Goal: Task Accomplishment & Management: Use online tool/utility

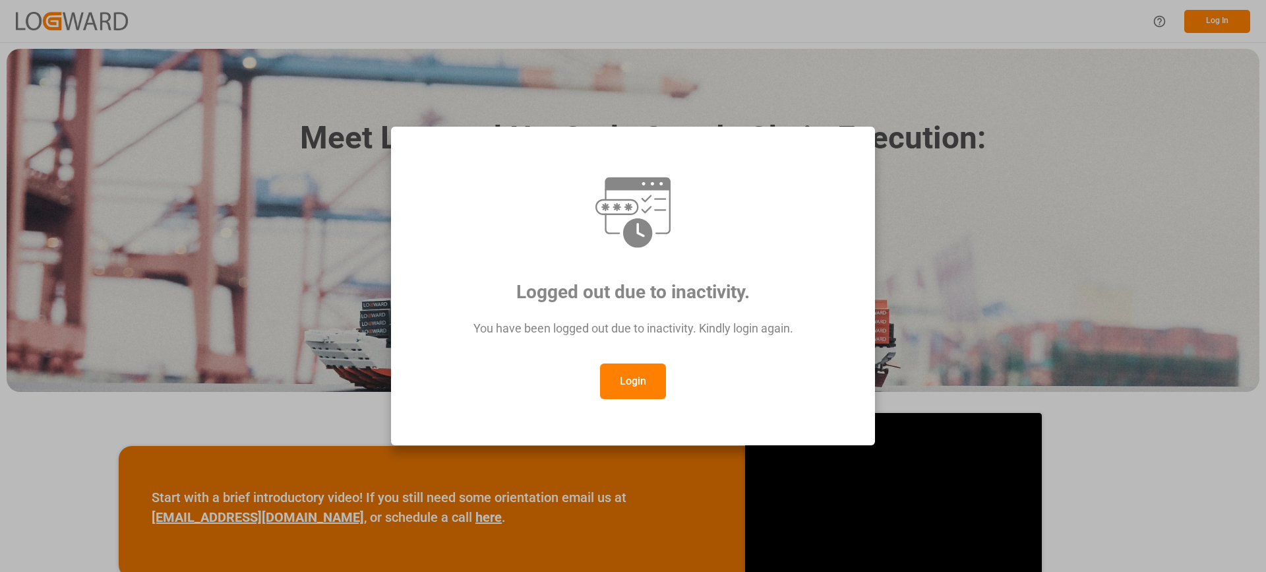
click at [638, 384] on button "Login" at bounding box center [633, 381] width 66 height 36
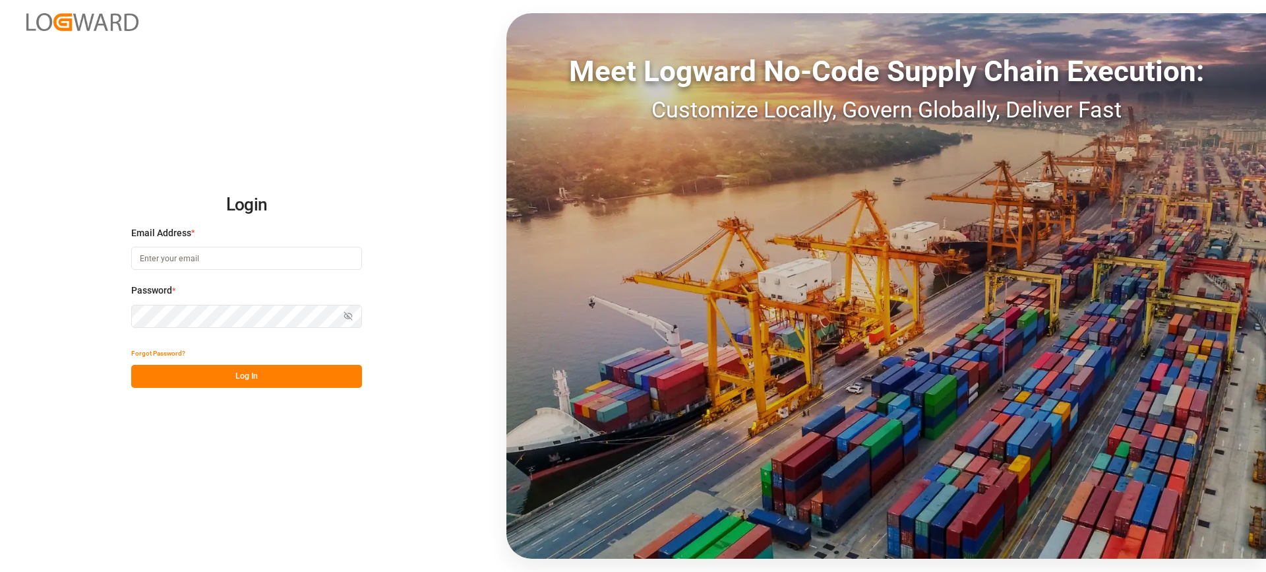
type input "melitta.dlog@delisle-sa.com"
click at [289, 369] on button "Log In" at bounding box center [246, 376] width 231 height 23
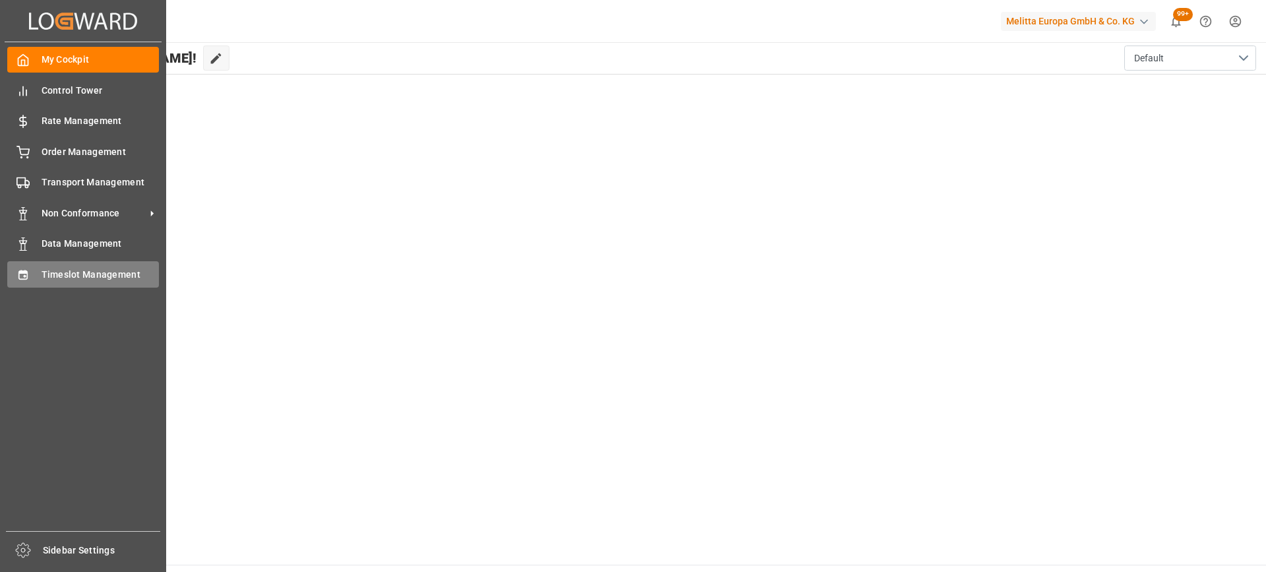
click at [93, 266] on div "Timeslot Management Timeslot Management" at bounding box center [83, 274] width 152 height 26
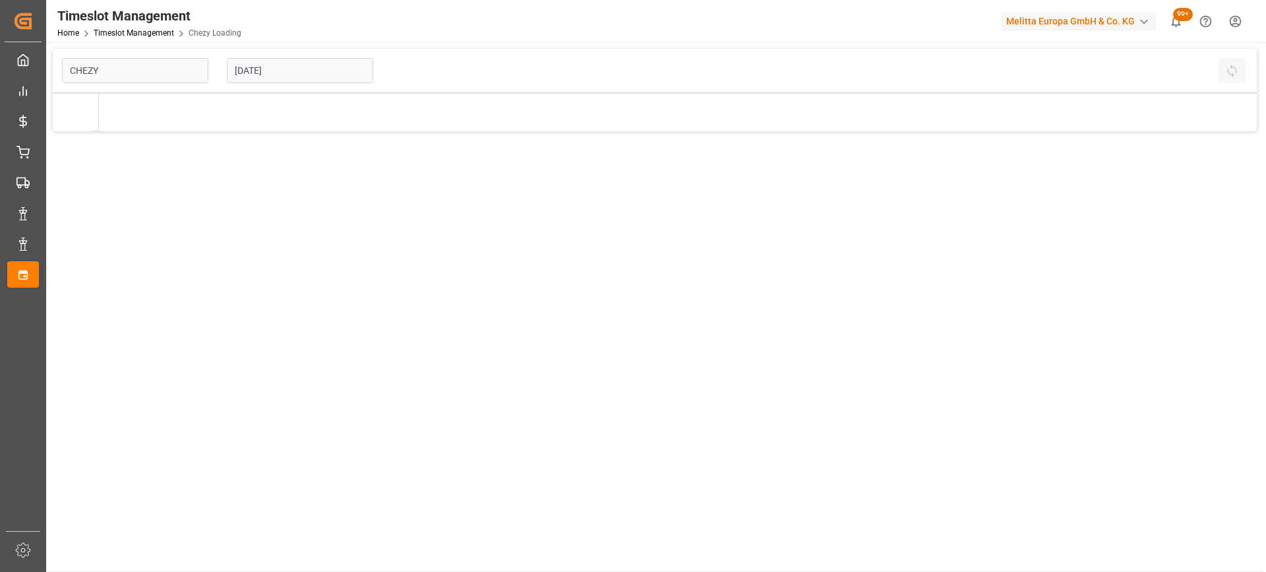
type input "Chezy Loading"
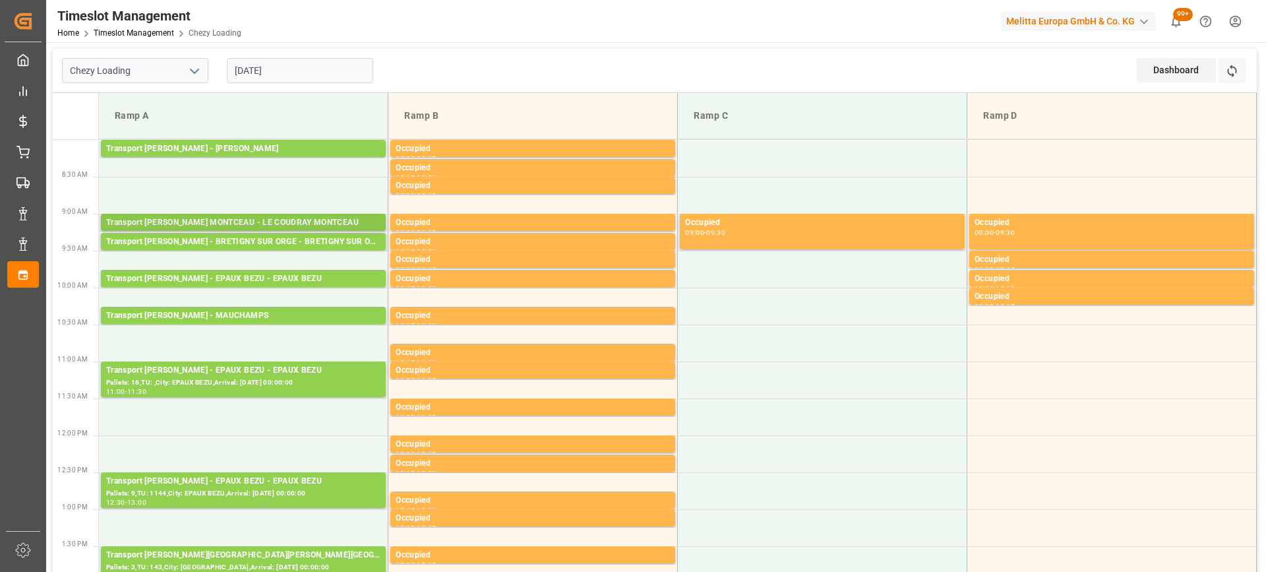
click at [338, 220] on div "Transport [PERSON_NAME] MONTCEAU - LE COUDRAY MONTCEAU" at bounding box center [243, 222] width 274 height 13
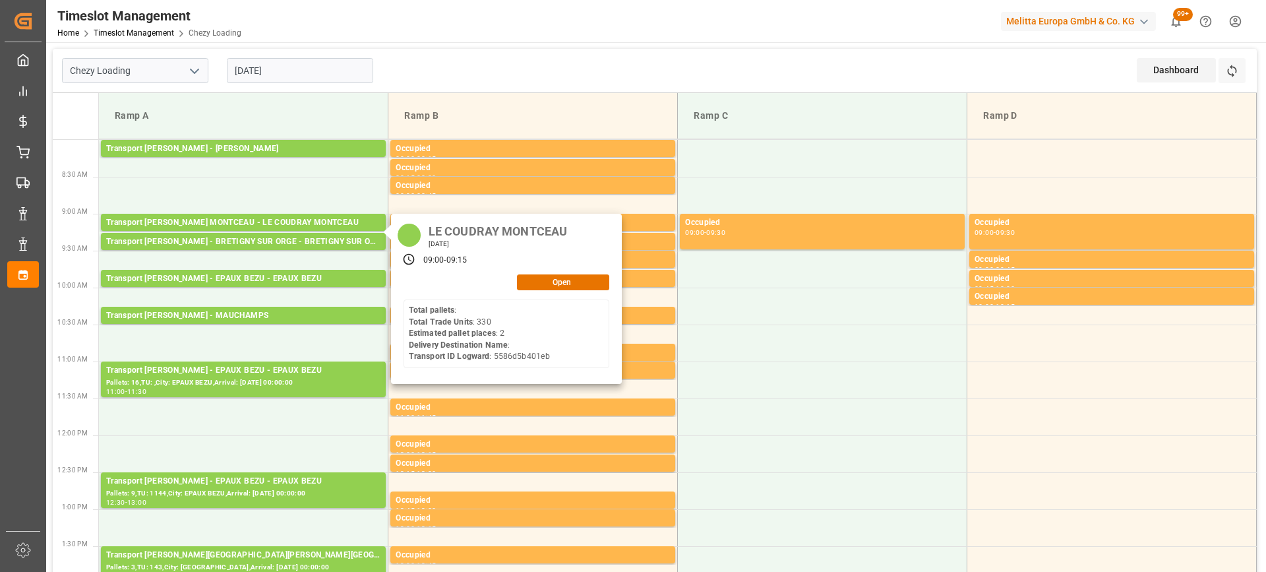
click at [334, 80] on input "[DATE]" at bounding box center [300, 70] width 146 height 25
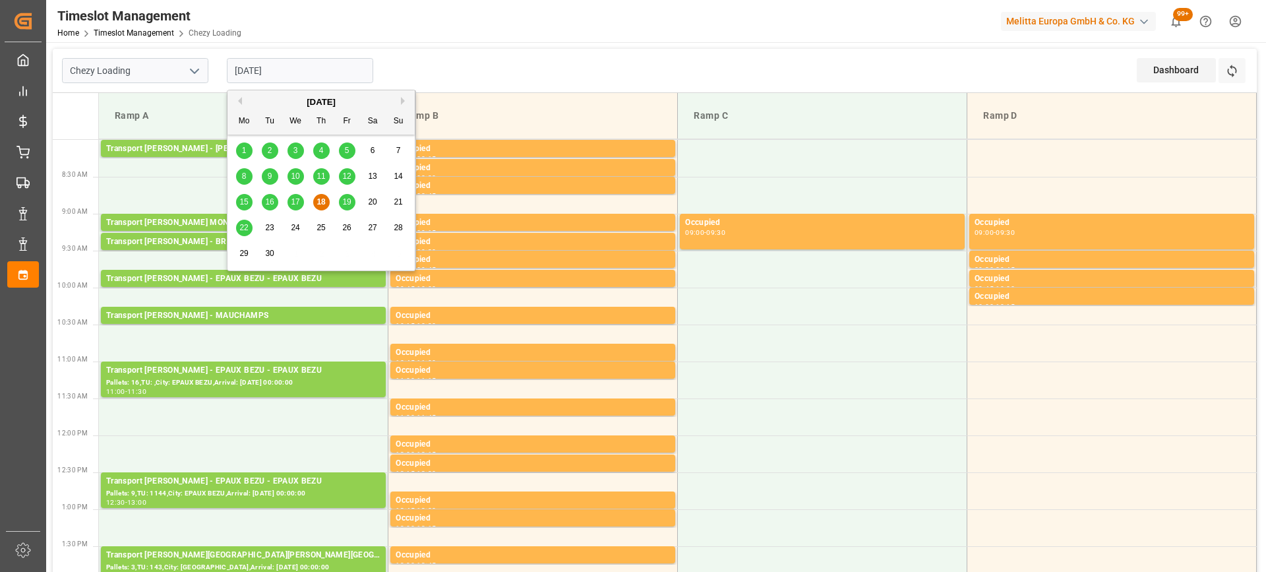
click at [349, 202] on span "19" at bounding box center [346, 201] width 9 height 9
type input "19-09-2025"
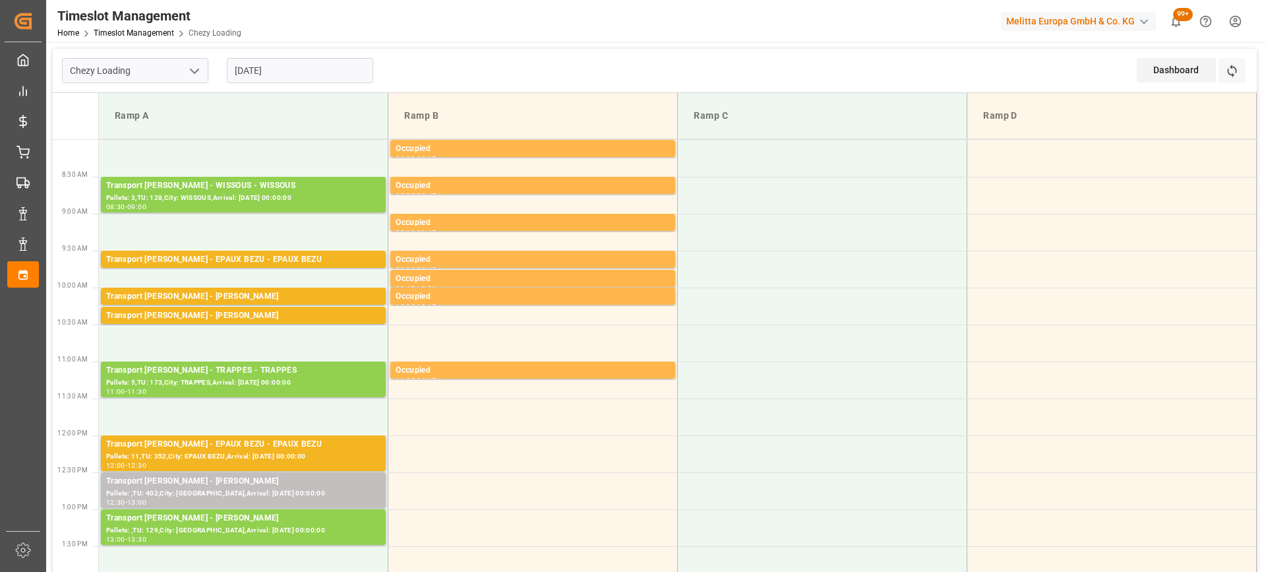
click at [319, 77] on input "19-09-2025" at bounding box center [300, 70] width 146 height 25
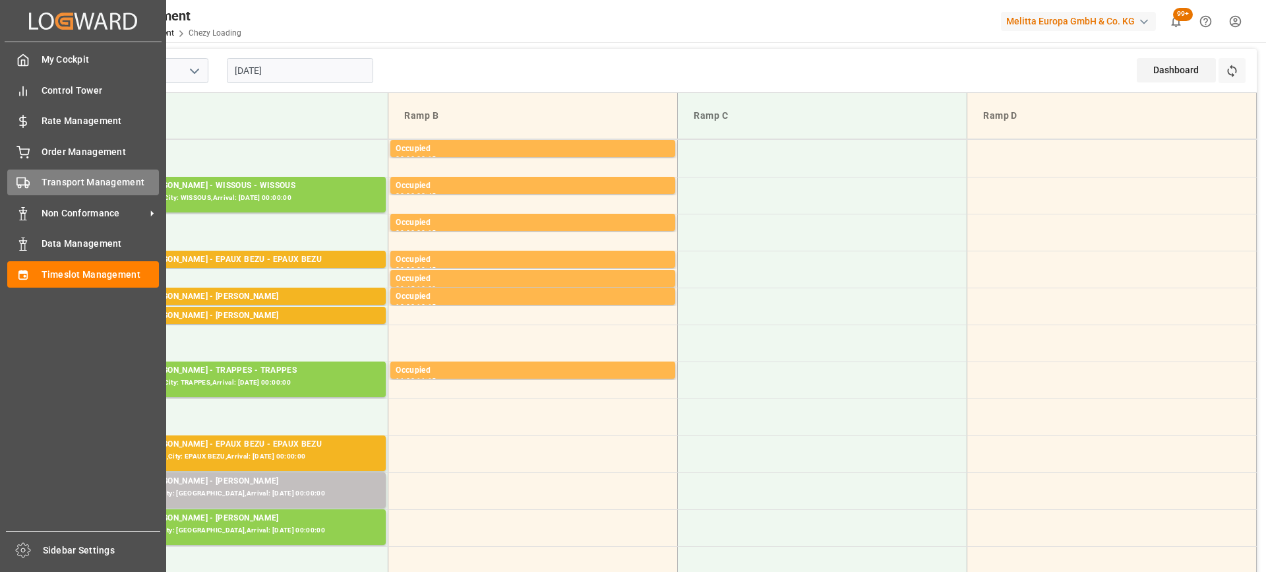
click at [26, 187] on icon at bounding box center [22, 182] width 13 height 13
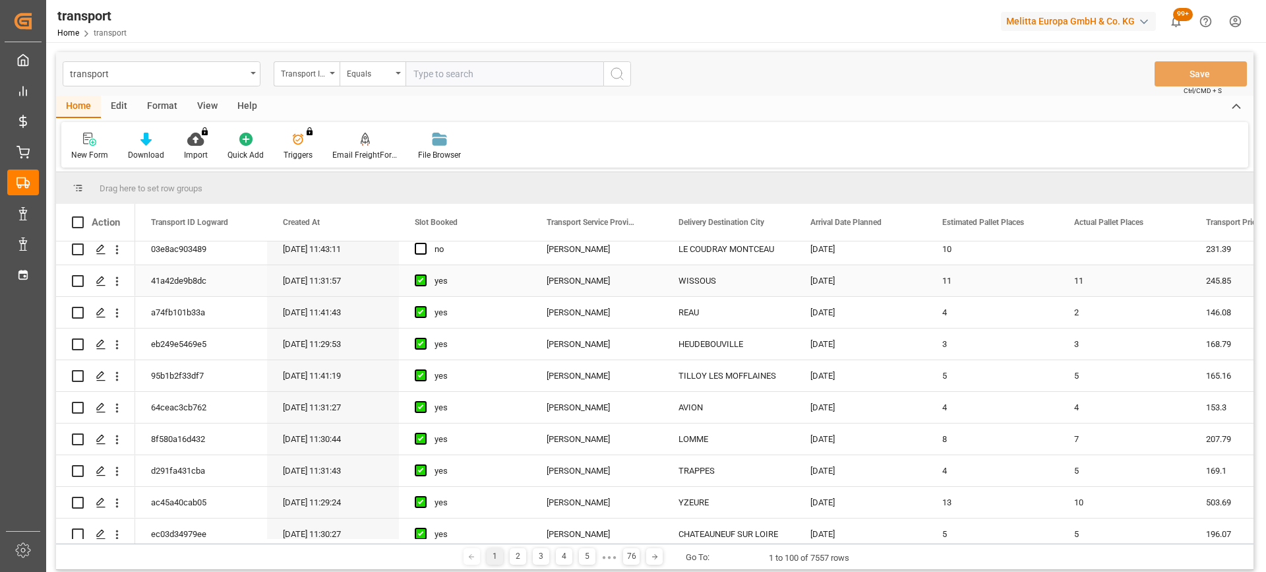
scroll to position [1715, 0]
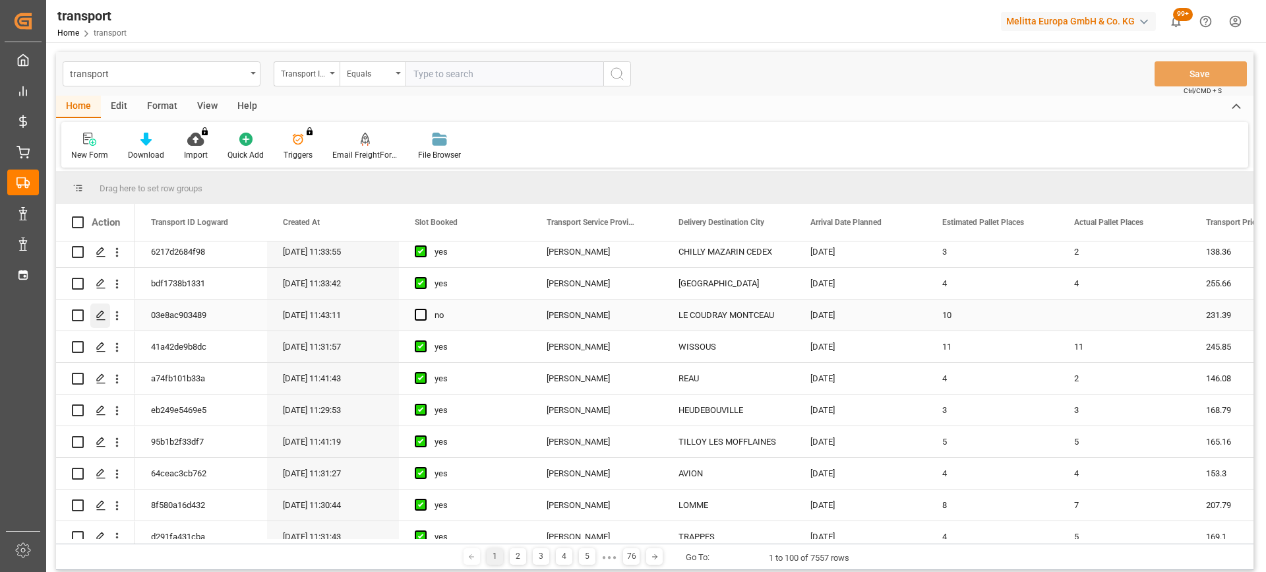
click at [100, 316] on polygon "Press SPACE to select this row." at bounding box center [100, 314] width 7 height 7
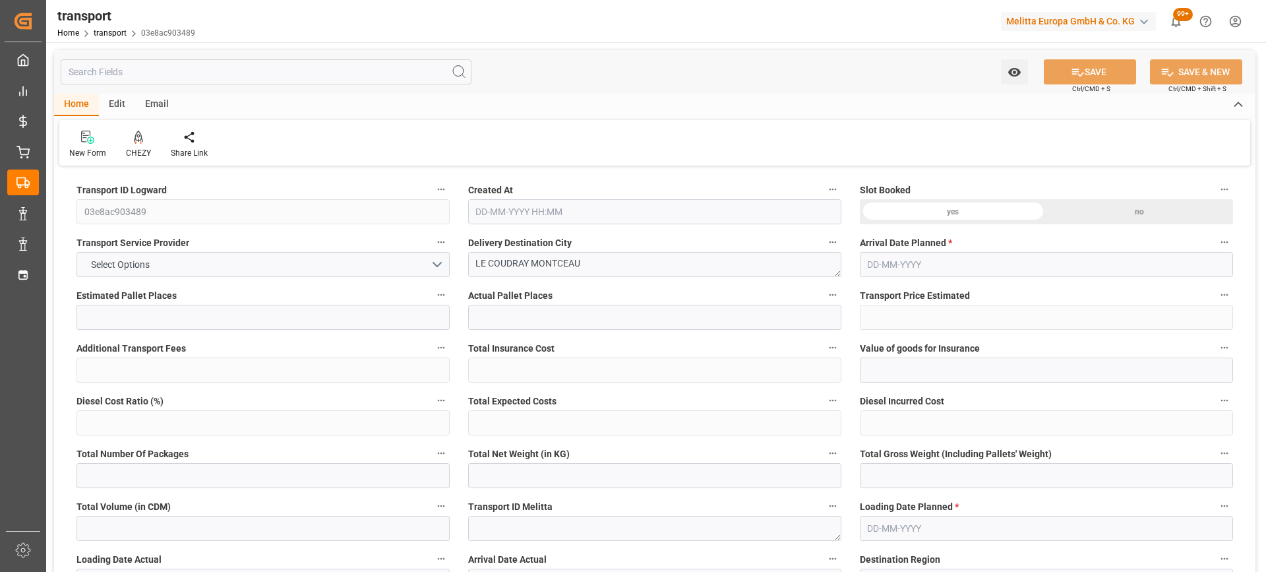
type input "10"
type input "231.39"
type input "0"
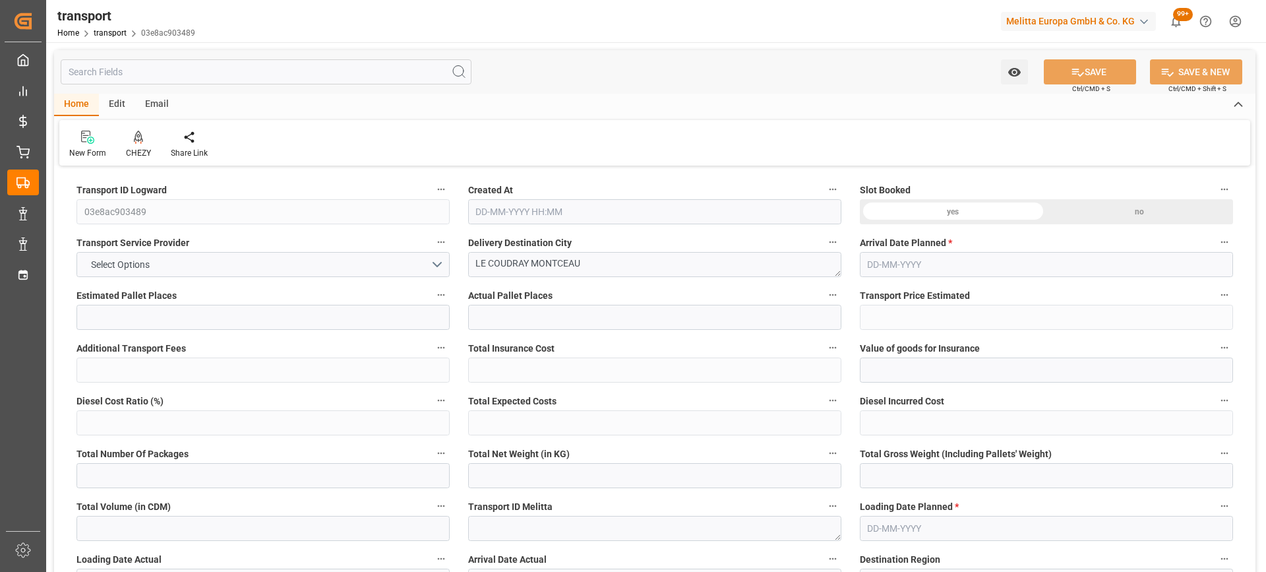
type input "223.569"
type input "-7.821"
type input "0"
type input "690.363"
type input "1248.019"
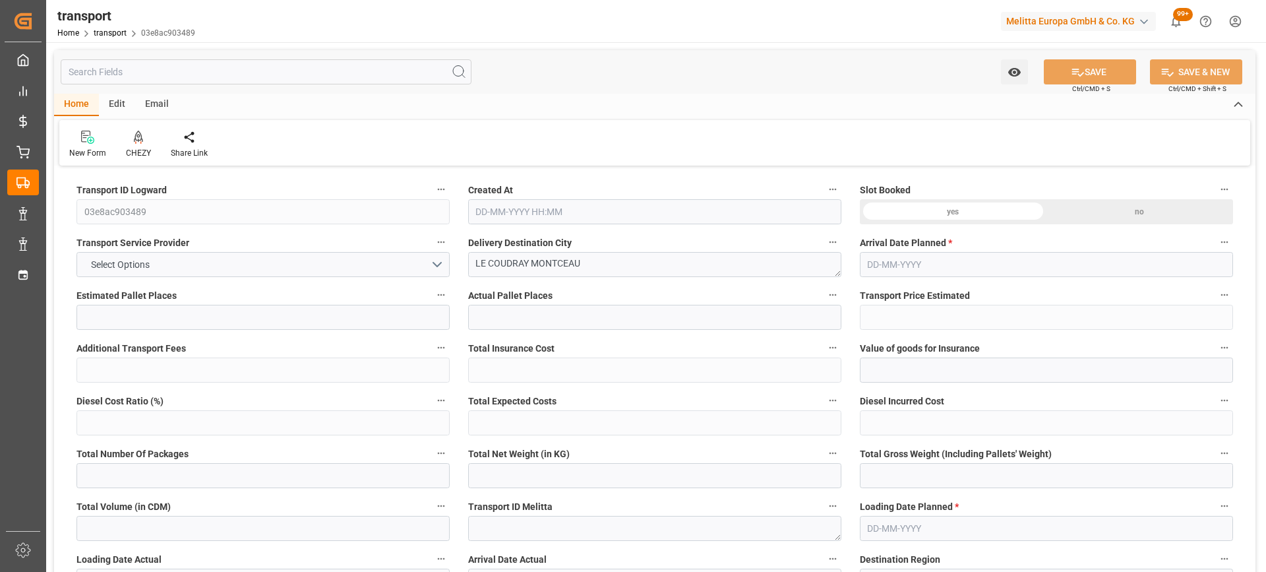
type input "12423.6"
type input "91"
type input "3"
type input "984"
type input "10"
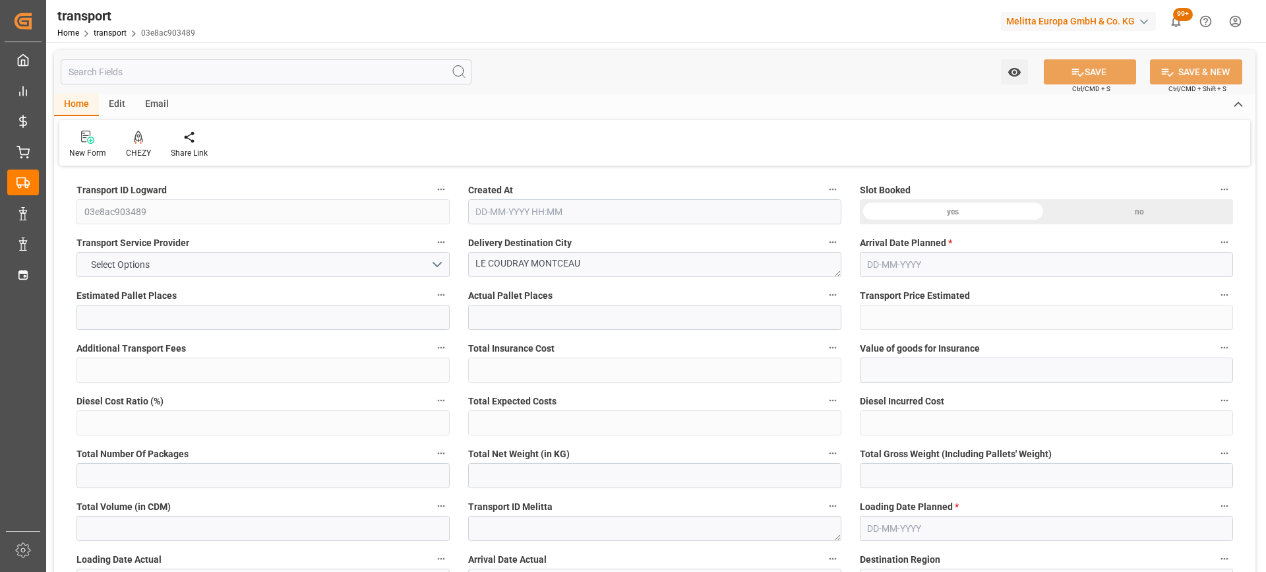
type input "101"
type input "991.674"
type input "0"
type input "4710.8598"
type input "0"
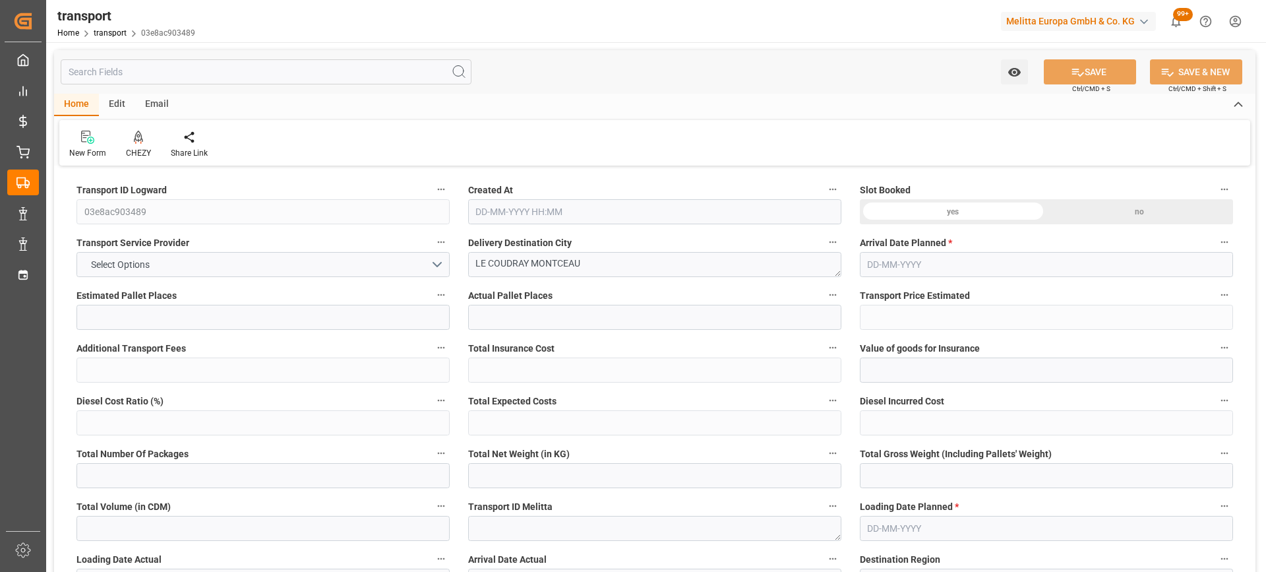
type input "0"
type input "21"
type input "35"
type input "12-09-2025 11:43"
type input "19-09-2025"
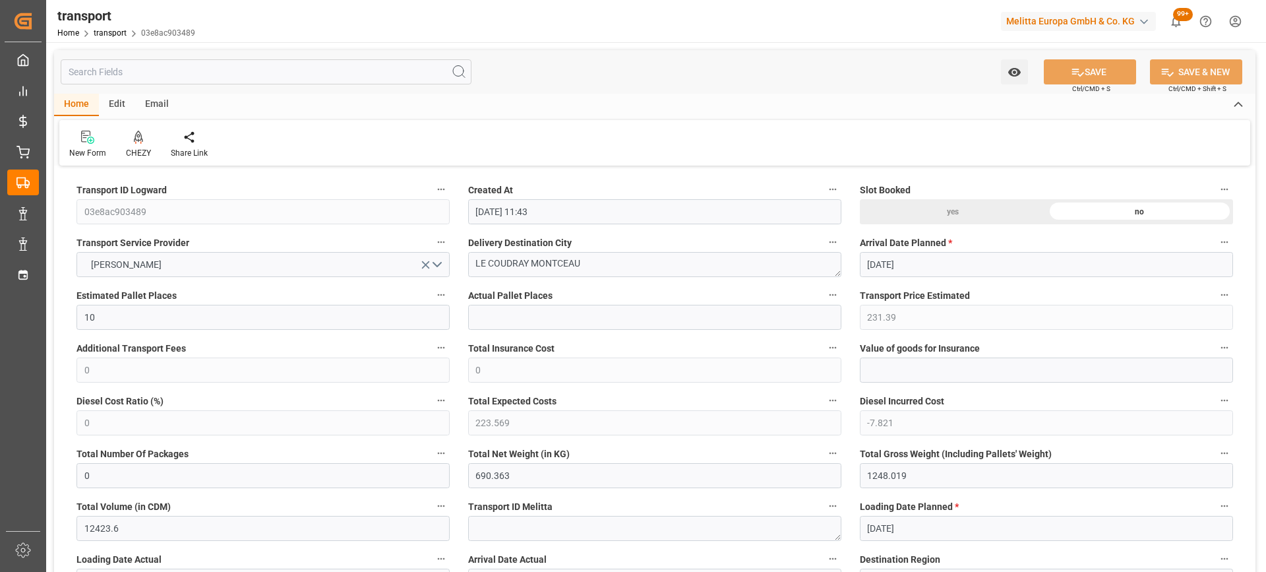
type input "[DATE]"
drag, startPoint x: 597, startPoint y: 269, endPoint x: 344, endPoint y: 282, distance: 253.6
click at [139, 139] on icon at bounding box center [138, 137] width 9 height 13
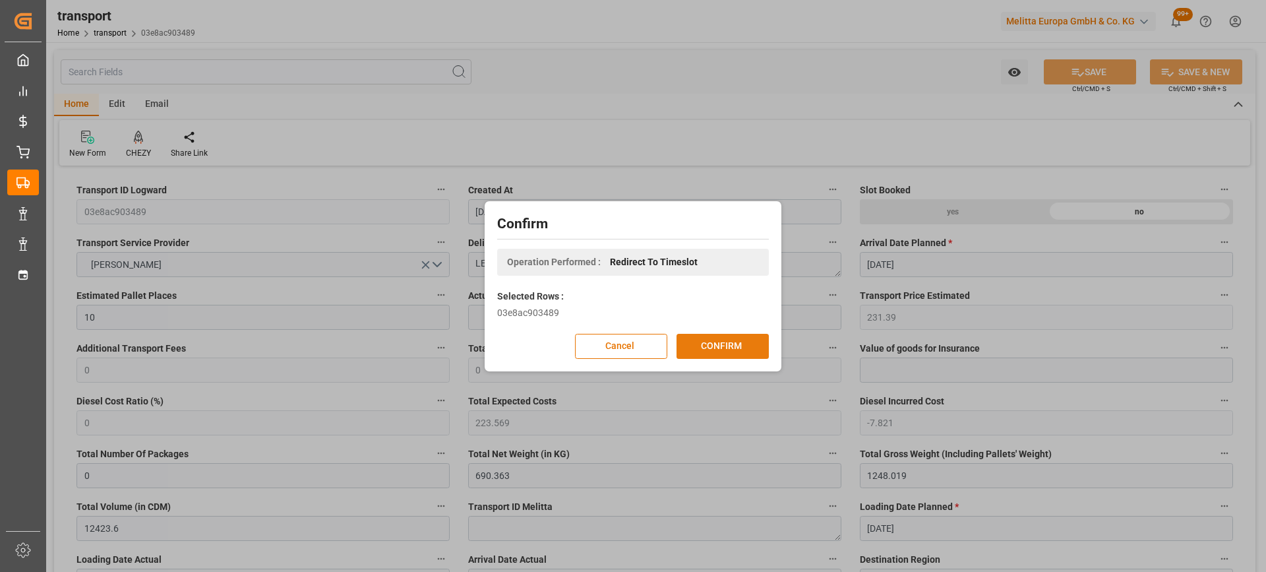
click at [710, 342] on button "CONFIRM" at bounding box center [723, 346] width 92 height 25
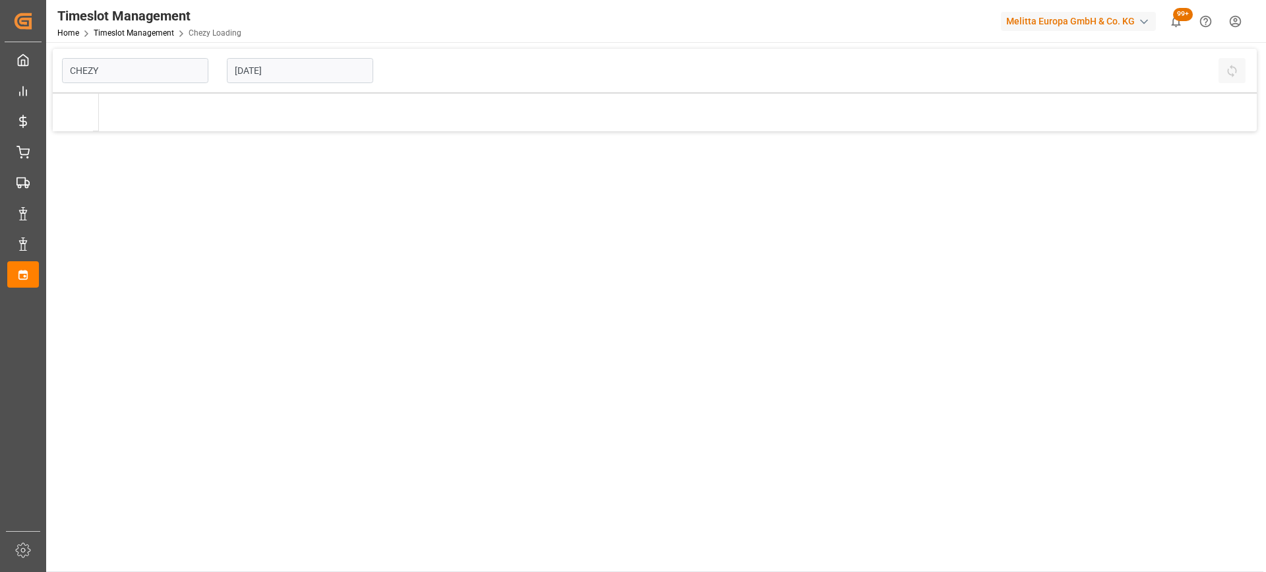
type input "Chezy Loading"
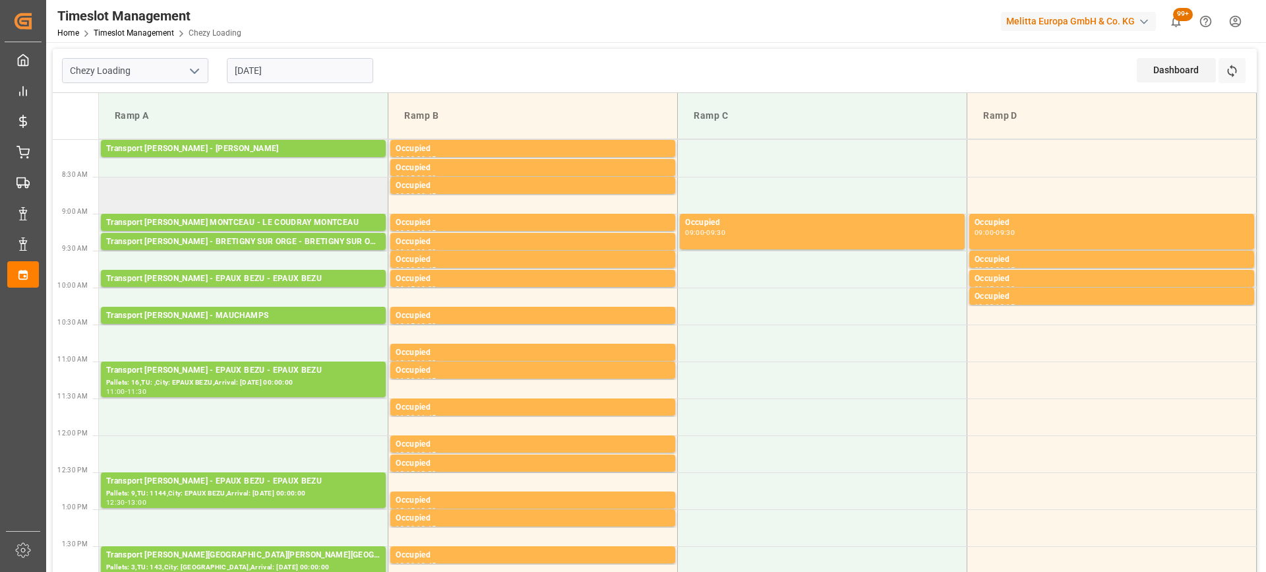
click at [219, 198] on td at bounding box center [244, 195] width 290 height 37
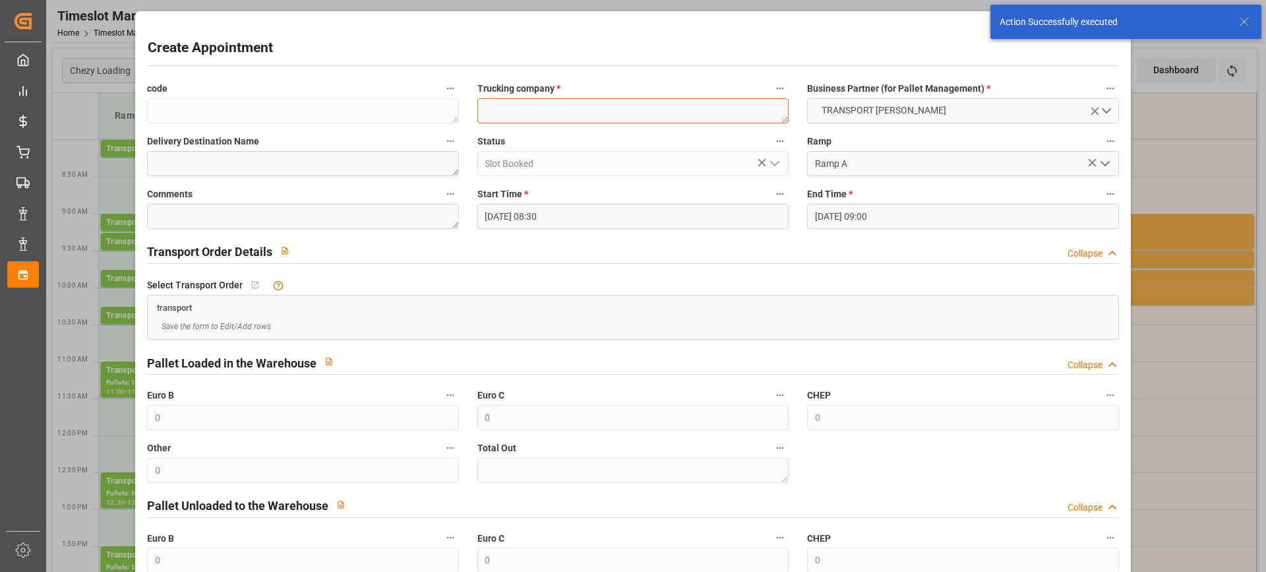
paste textarea "LE COUDRAY MONTCEAU"
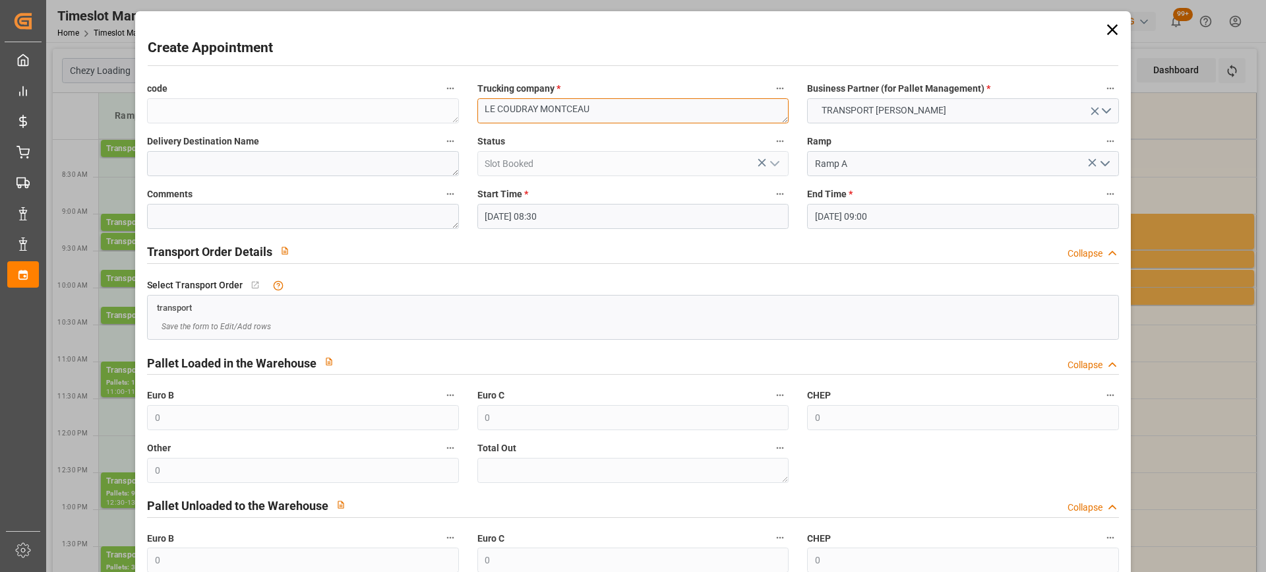
scroll to position [130, 0]
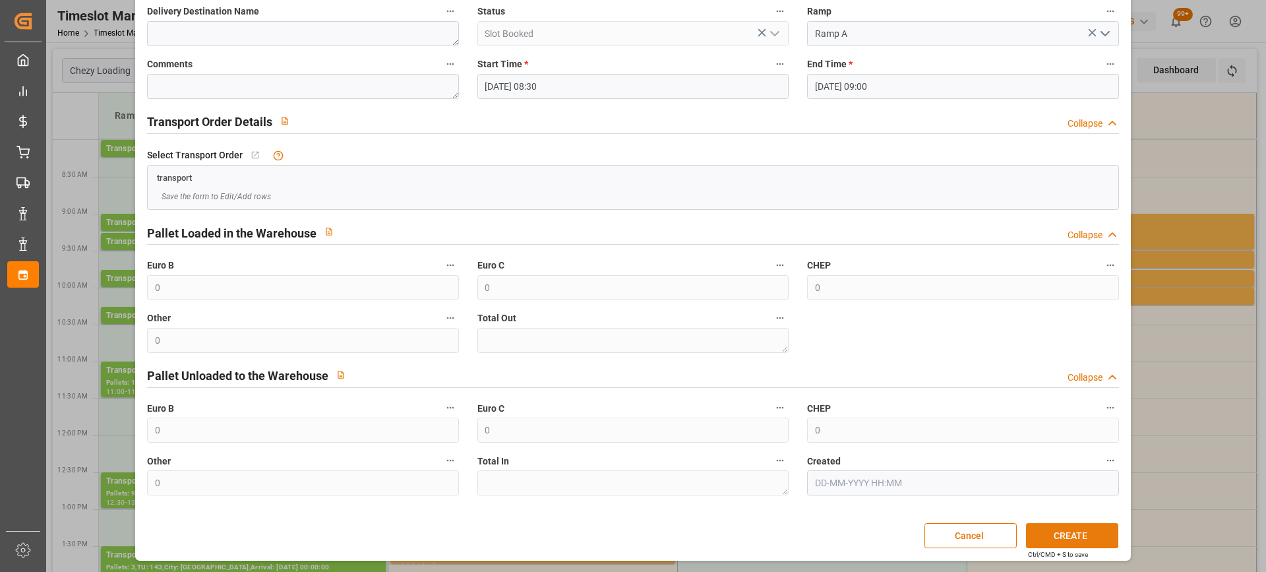
type textarea "LE COUDRAY MONTCEAU"
drag, startPoint x: 1076, startPoint y: 540, endPoint x: 1039, endPoint y: 546, distance: 37.4
click at [1074, 540] on button "CREATE" at bounding box center [1072, 535] width 92 height 25
